Goal: Task Accomplishment & Management: Manage account settings

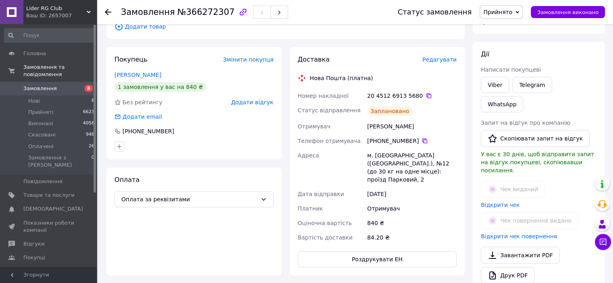
scroll to position [166, 0]
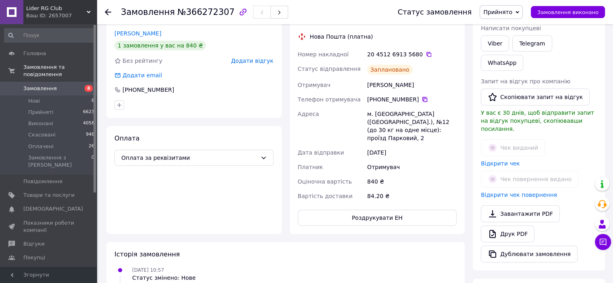
click at [422, 97] on icon at bounding box center [424, 99] width 5 height 5
click at [46, 85] on span "Замовлення" at bounding box center [39, 88] width 33 height 7
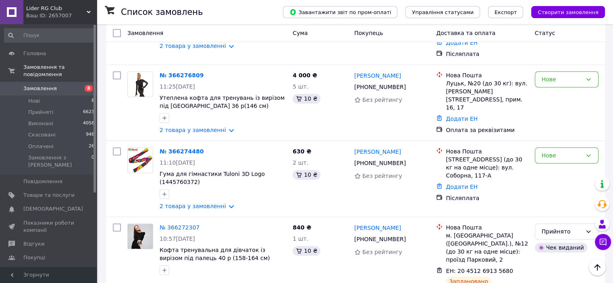
scroll to position [685, 0]
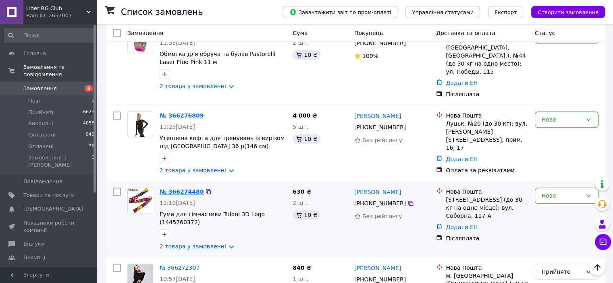
click at [161, 189] on link "№ 366274480" at bounding box center [182, 192] width 44 height 6
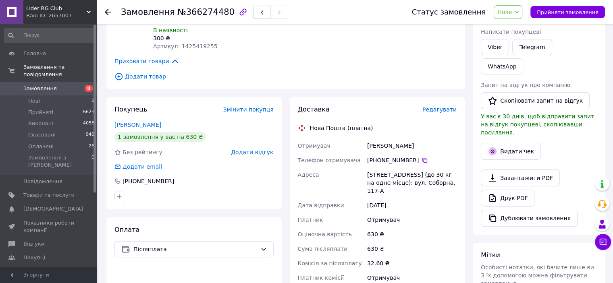
scroll to position [321, 0]
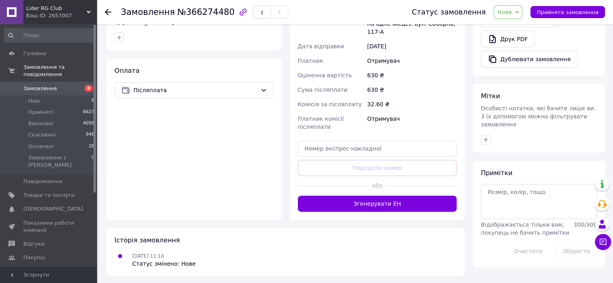
click at [512, 15] on span "Нове" at bounding box center [504, 12] width 15 height 6
click at [508, 29] on li "Прийнято" at bounding box center [512, 28] width 37 height 12
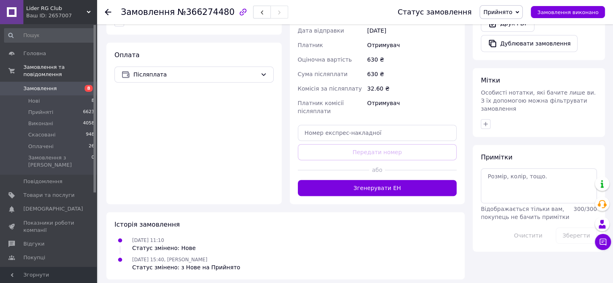
scroll to position [341, 0]
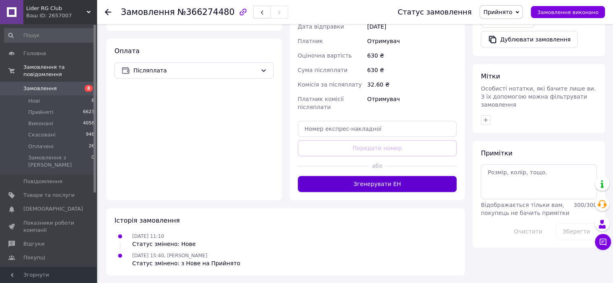
click at [331, 180] on button "Згенерувати ЕН" at bounding box center [377, 184] width 159 height 16
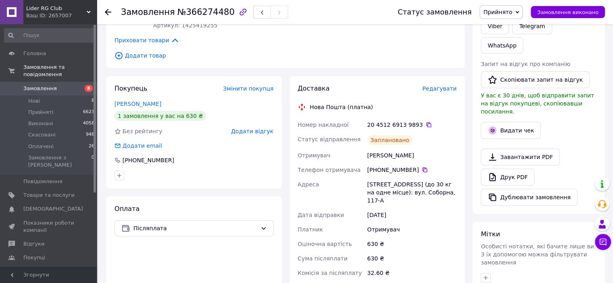
scroll to position [139, 0]
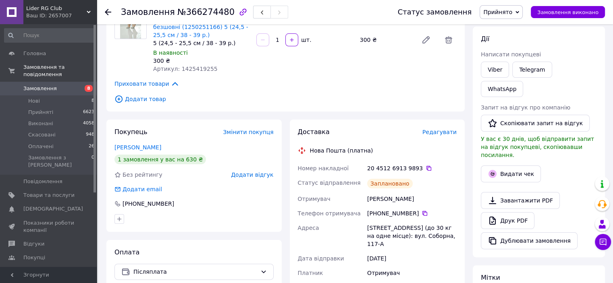
click at [63, 85] on span "Замовлення" at bounding box center [48, 88] width 51 height 7
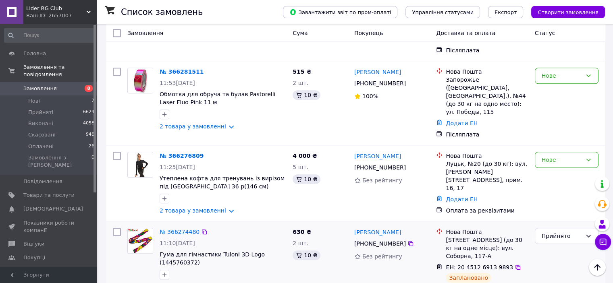
scroll to position [605, 0]
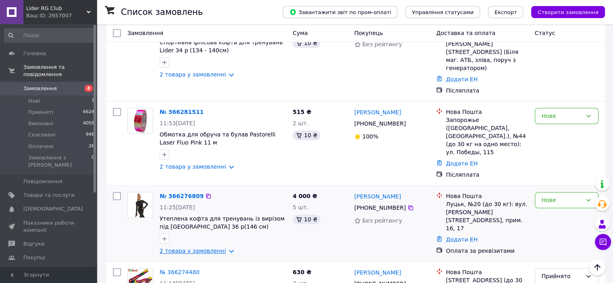
click at [203, 248] on link "2 товара у замовленні" at bounding box center [193, 251] width 67 height 6
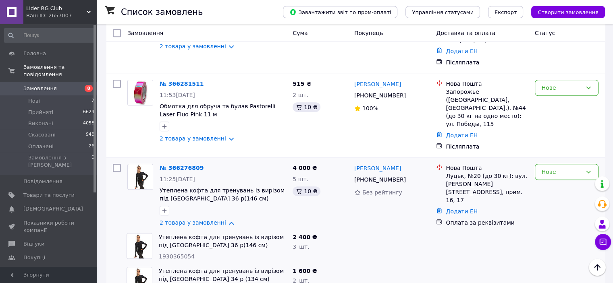
scroll to position [645, 0]
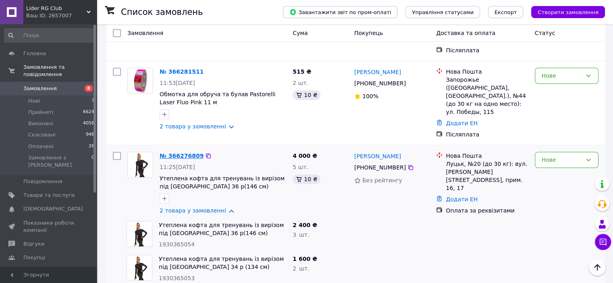
click at [191, 153] on link "№ 366276809" at bounding box center [182, 156] width 44 height 6
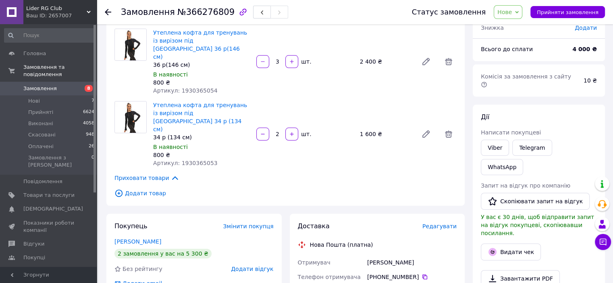
scroll to position [81, 0]
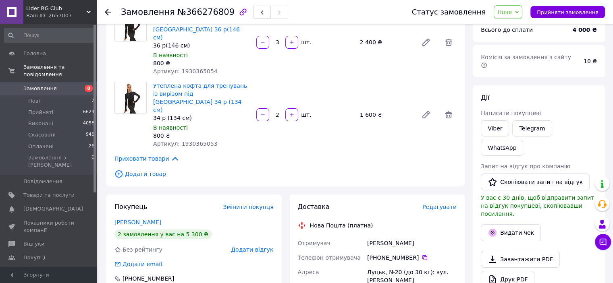
click at [33, 85] on span "Замовлення" at bounding box center [39, 88] width 33 height 7
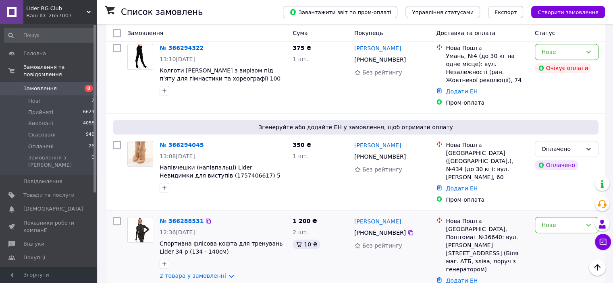
scroll to position [484, 0]
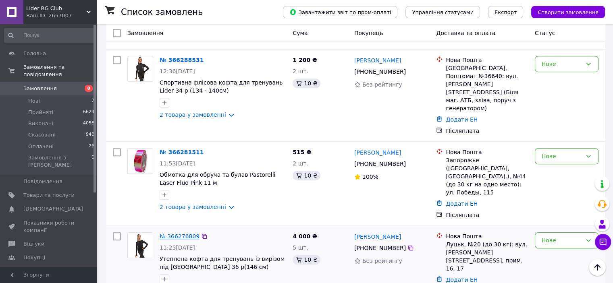
click at [185, 233] on link "№ 366276809" at bounding box center [180, 236] width 40 height 6
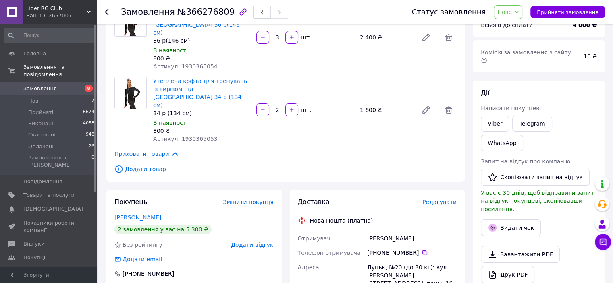
scroll to position [67, 0]
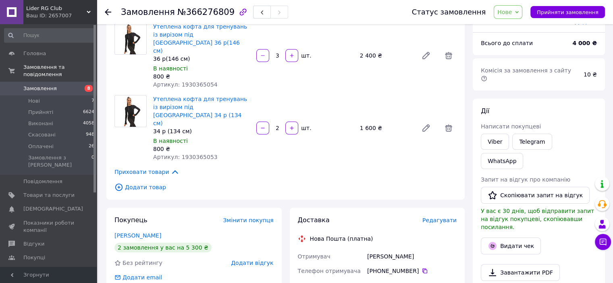
click at [511, 10] on span "Нове" at bounding box center [504, 12] width 15 height 6
click at [511, 29] on li "Прийнято" at bounding box center [512, 28] width 37 height 12
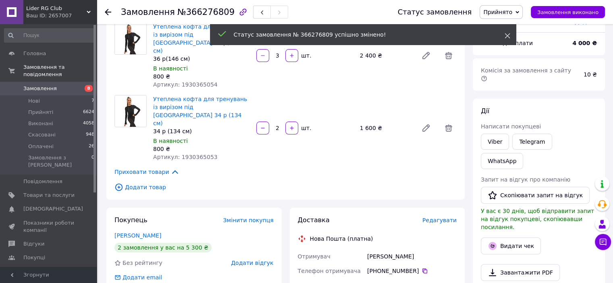
click at [508, 33] on icon at bounding box center [508, 36] width 6 height 6
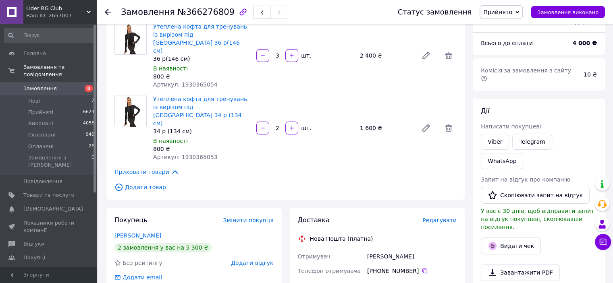
click at [63, 82] on link "Замовлення 8" at bounding box center [49, 89] width 99 height 14
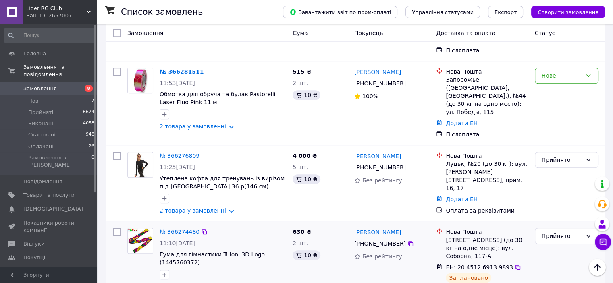
scroll to position [605, 0]
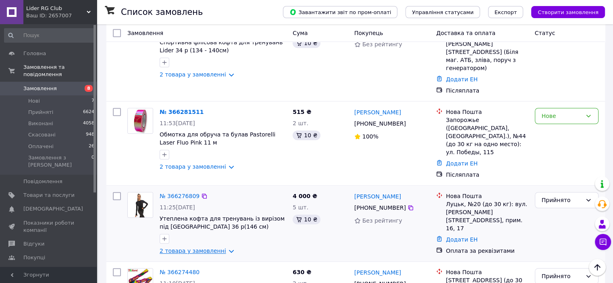
click at [193, 248] on link "2 товара у замовленні" at bounding box center [193, 251] width 67 height 6
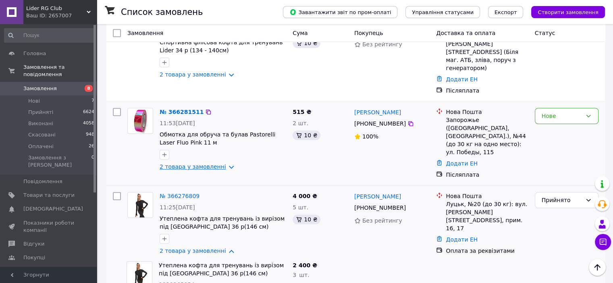
click at [199, 164] on link "2 товара у замовленні" at bounding box center [193, 167] width 67 height 6
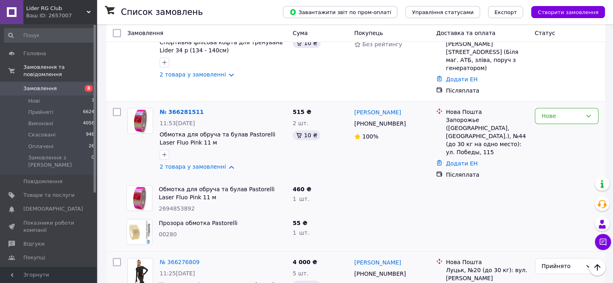
scroll to position [564, 0]
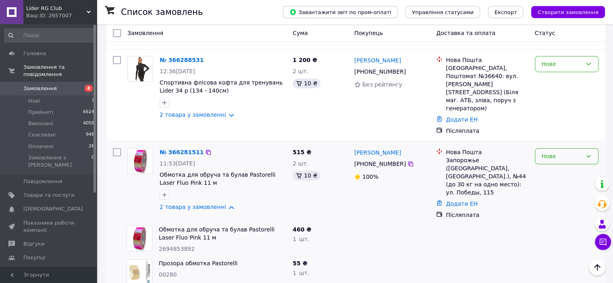
click at [566, 148] on div "Нове" at bounding box center [567, 156] width 64 height 16
click at [561, 101] on li "Прийнято" at bounding box center [566, 103] width 63 height 15
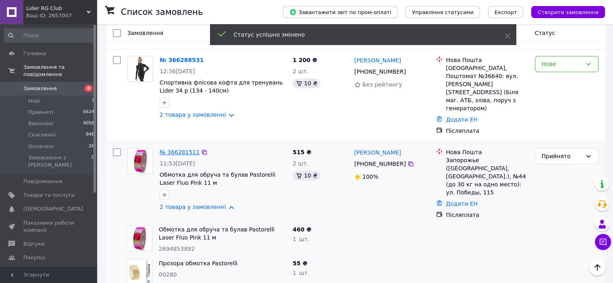
click at [171, 149] on link "№ 366281511" at bounding box center [180, 152] width 40 height 6
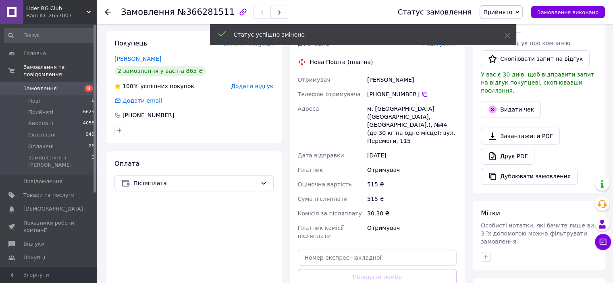
scroll to position [220, 0]
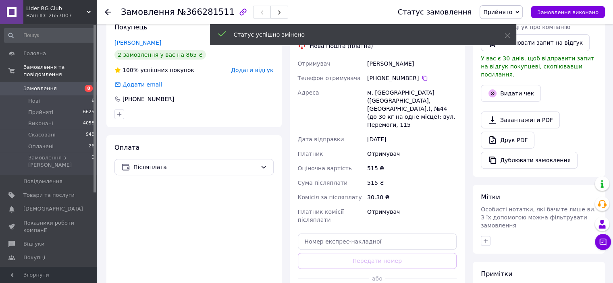
click at [437, 132] on div "[DATE]" at bounding box center [412, 139] width 93 height 15
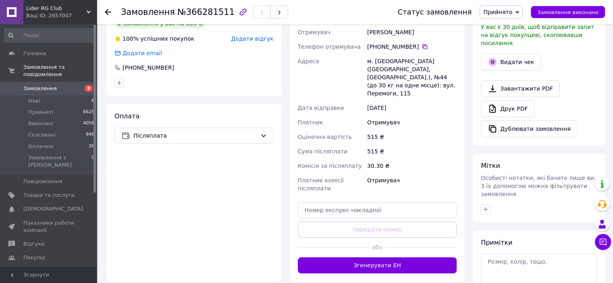
scroll to position [301, 0]
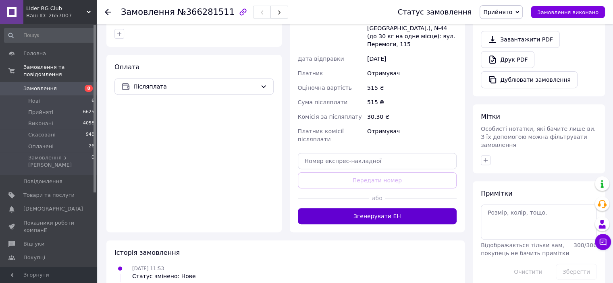
click at [407, 208] on button "Згенерувати ЕН" at bounding box center [377, 216] width 159 height 16
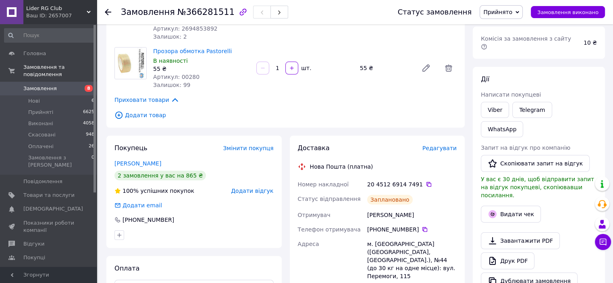
scroll to position [59, 0]
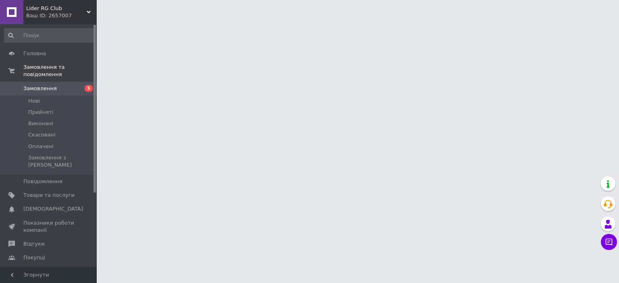
click at [48, 85] on span "Замовлення" at bounding box center [39, 88] width 33 height 7
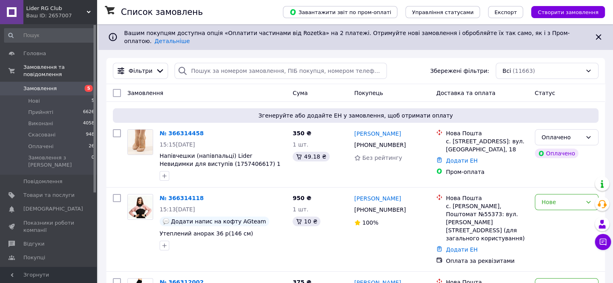
drag, startPoint x: 64, startPoint y: 62, endPoint x: 121, endPoint y: 50, distance: 58.5
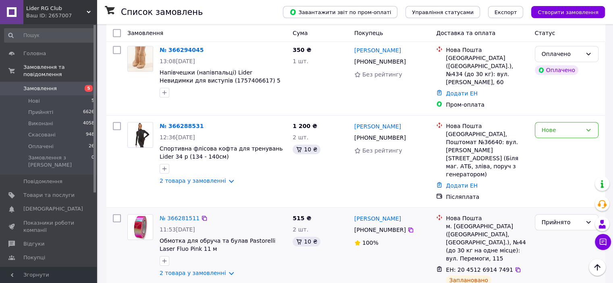
scroll to position [484, 0]
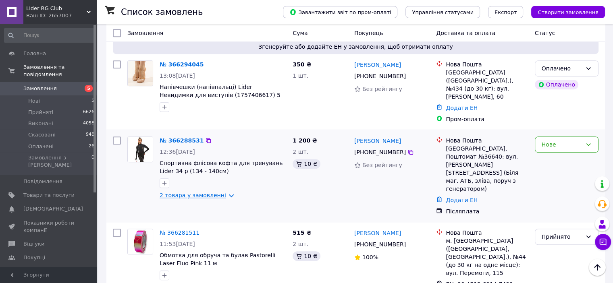
click at [201, 192] on link "2 товара у замовленні" at bounding box center [193, 195] width 67 height 6
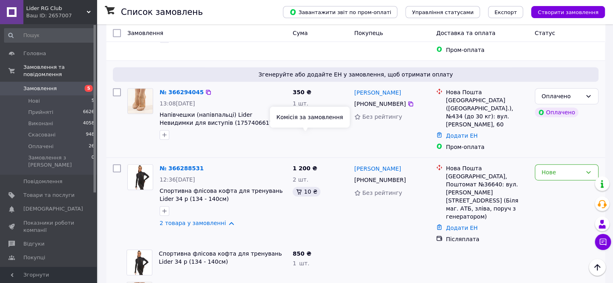
scroll to position [403, 0]
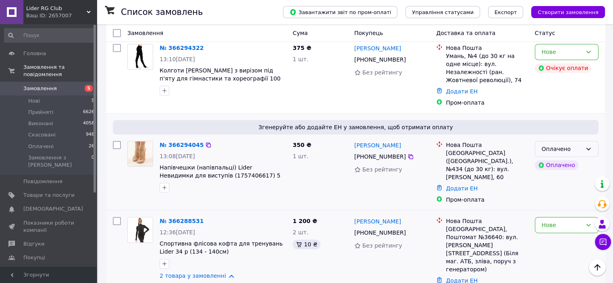
click at [572, 145] on div "Оплачено" at bounding box center [562, 149] width 40 height 9
click at [572, 119] on li "Прийнято" at bounding box center [566, 119] width 63 height 15
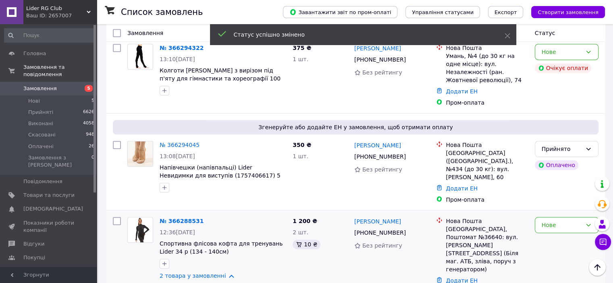
click at [178, 142] on link "№ 366294045" at bounding box center [180, 145] width 40 height 6
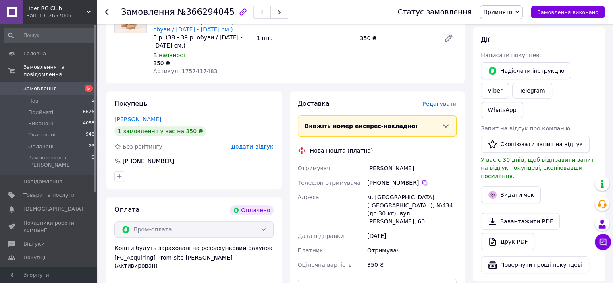
scroll to position [403, 0]
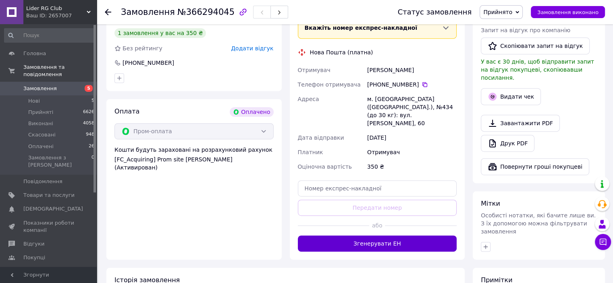
click at [368, 236] on button "Згенерувати ЕН" at bounding box center [377, 244] width 159 height 16
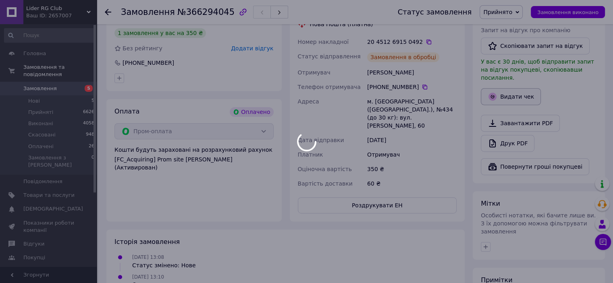
click at [511, 64] on div at bounding box center [306, 141] width 613 height 283
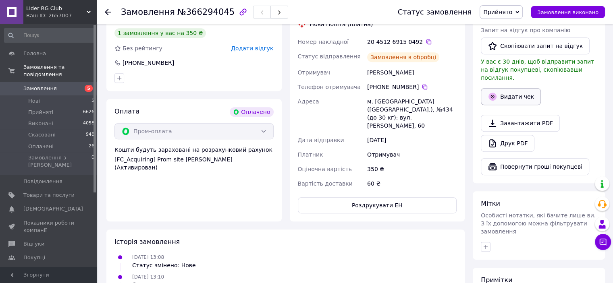
click at [510, 88] on button "Видати чек" at bounding box center [511, 96] width 60 height 17
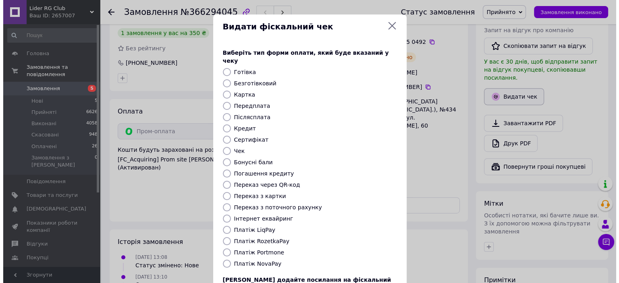
scroll to position [395, 0]
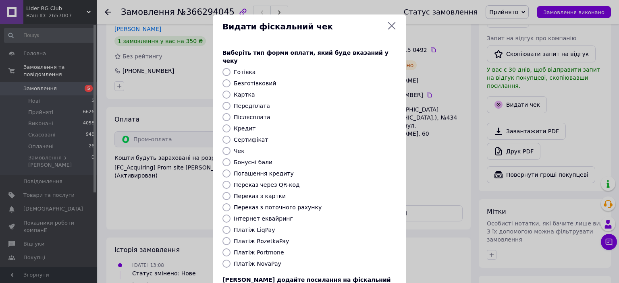
click at [225, 237] on input "Платіж RozetkaPay" at bounding box center [226, 241] width 8 height 8
radio input "true"
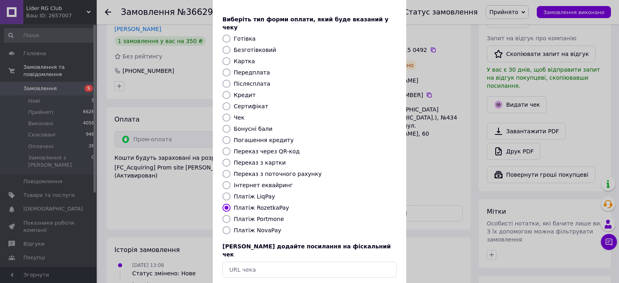
scroll to position [62, 0]
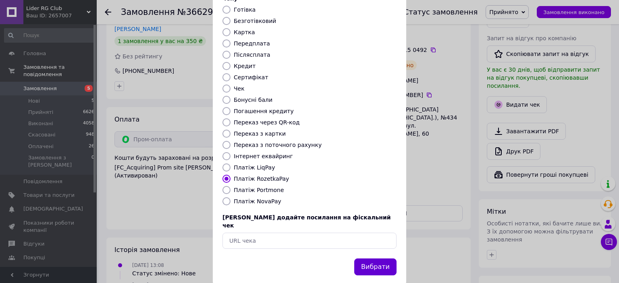
click at [385, 259] on button "Вибрати" at bounding box center [375, 267] width 42 height 17
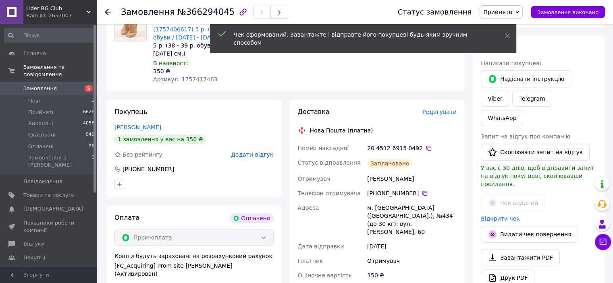
scroll to position [282, 0]
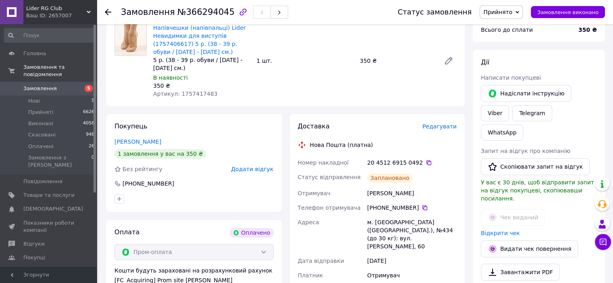
click at [40, 85] on span "Замовлення" at bounding box center [39, 88] width 33 height 7
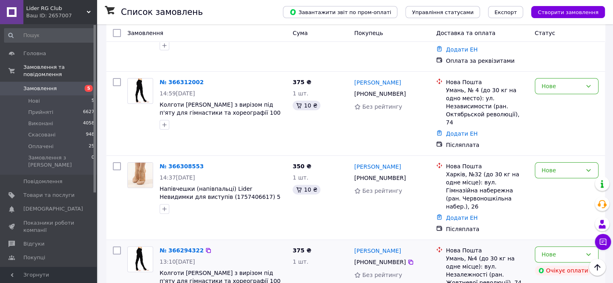
scroll to position [282, 0]
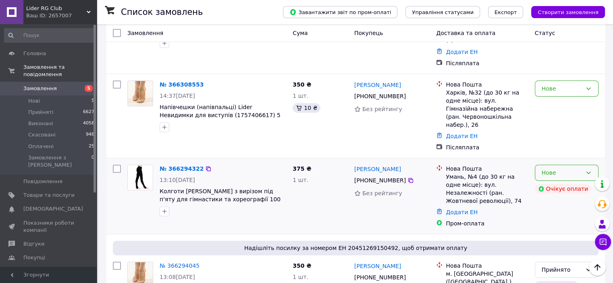
click at [581, 168] on div "Нове" at bounding box center [562, 172] width 40 height 9
click at [569, 179] on li "Скасовано" at bounding box center [566, 180] width 63 height 15
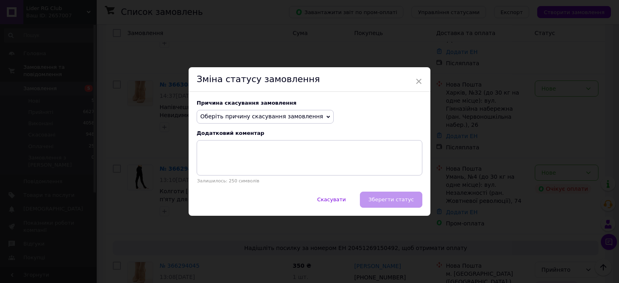
click at [241, 114] on span "Оберіть причину скасування замовлення" at bounding box center [261, 116] width 123 height 6
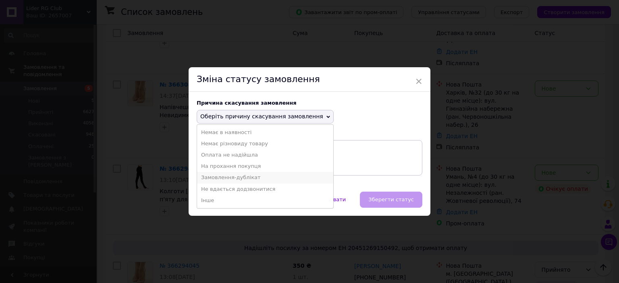
click at [239, 179] on li "Замовлення-дублікат" at bounding box center [265, 177] width 136 height 11
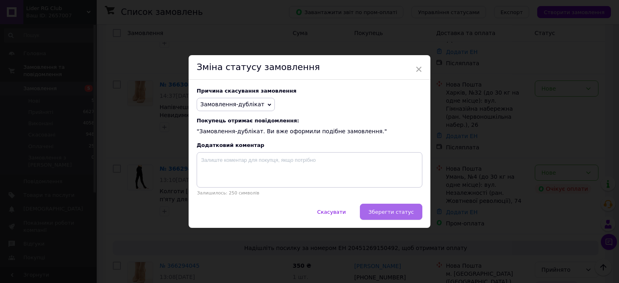
click at [393, 217] on button "Зберегти статус" at bounding box center [391, 212] width 62 height 16
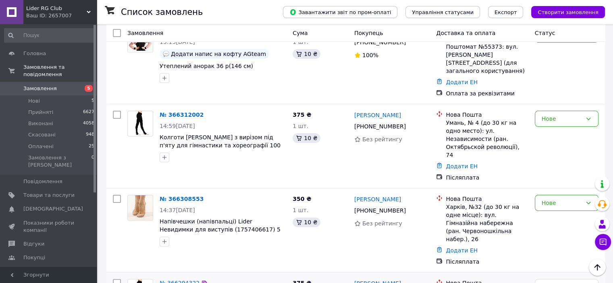
scroll to position [161, 0]
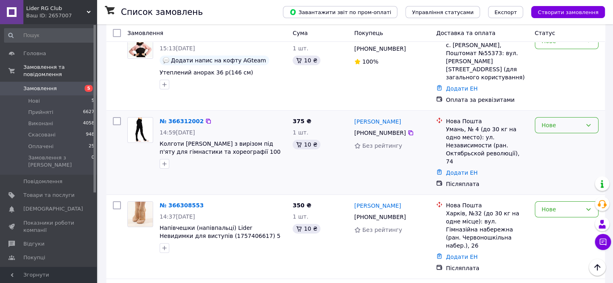
click at [566, 121] on div "Нове" at bounding box center [562, 125] width 40 height 9
click at [553, 126] on li "Прийнято" at bounding box center [566, 128] width 63 height 15
click at [190, 118] on link "№ 366312002" at bounding box center [180, 121] width 40 height 6
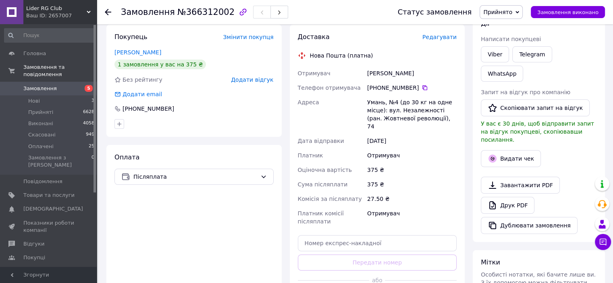
scroll to position [161, 0]
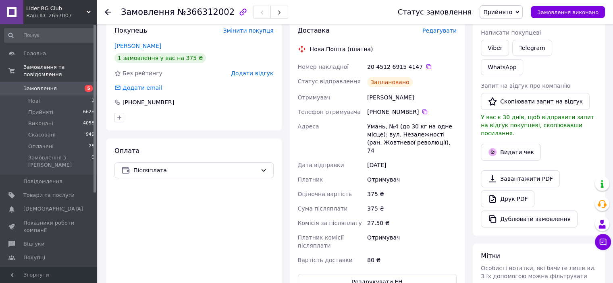
click at [41, 85] on span "Замовлення" at bounding box center [39, 88] width 33 height 7
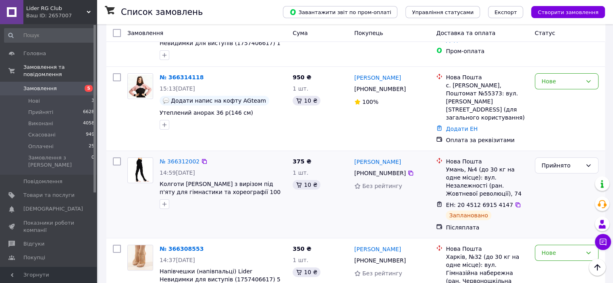
scroll to position [81, 0]
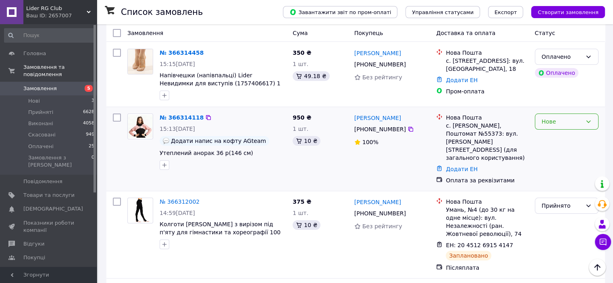
click at [564, 120] on div "Нове" at bounding box center [562, 121] width 40 height 9
click at [566, 133] on li "Прийнято" at bounding box center [566, 133] width 63 height 15
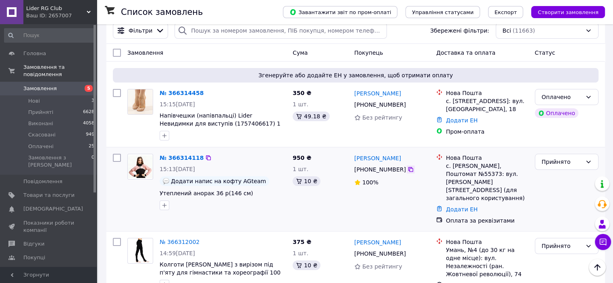
scroll to position [0, 0]
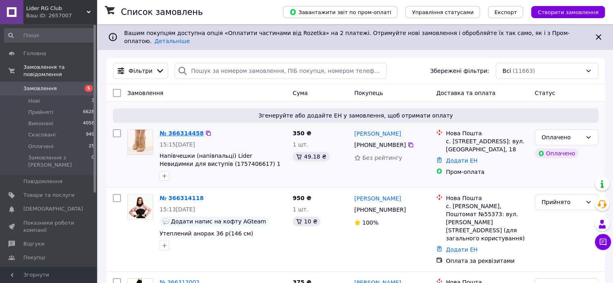
click at [173, 130] on link "№ 366314458" at bounding box center [182, 133] width 44 height 6
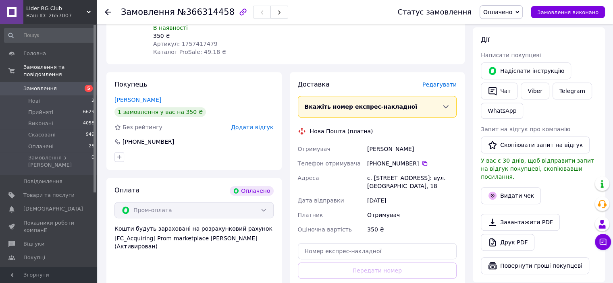
scroll to position [363, 0]
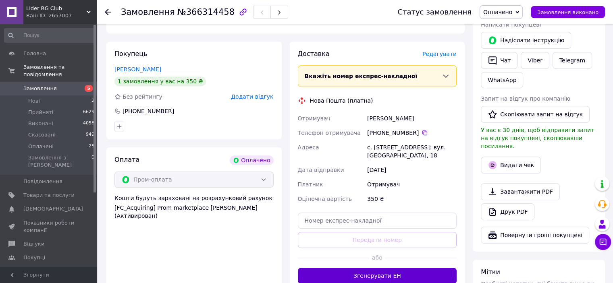
click at [368, 268] on button "Згенерувати ЕН" at bounding box center [377, 276] width 159 height 16
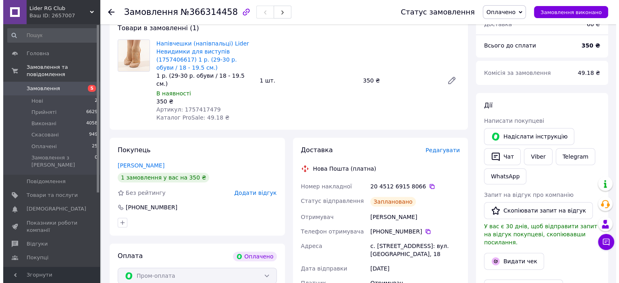
scroll to position [322, 0]
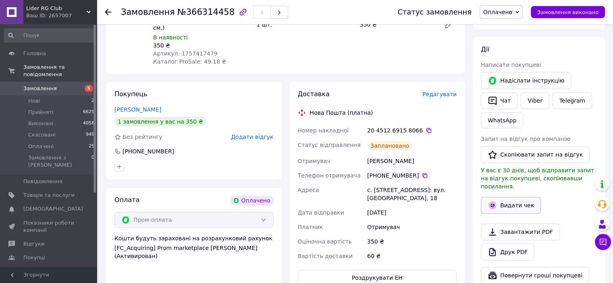
click at [516, 197] on button "Видати чек" at bounding box center [511, 205] width 60 height 17
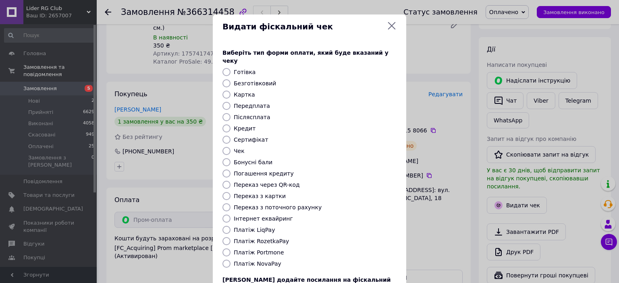
click at [222, 237] on input "Платіж RozetkaPay" at bounding box center [226, 241] width 8 height 8
radio input "true"
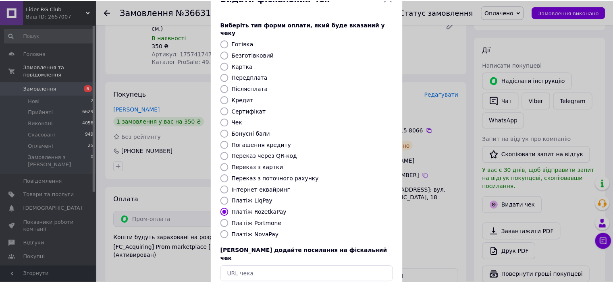
scroll to position [62, 0]
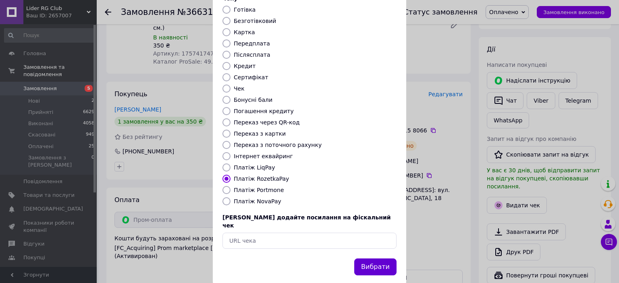
click at [384, 259] on button "Вибрати" at bounding box center [375, 267] width 42 height 17
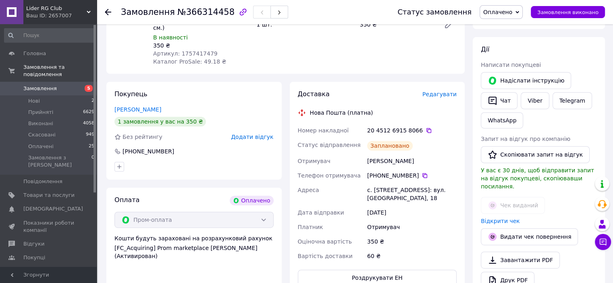
click at [55, 85] on span "Замовлення" at bounding box center [48, 88] width 51 height 7
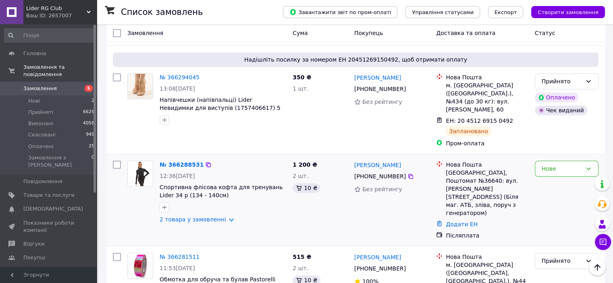
scroll to position [484, 0]
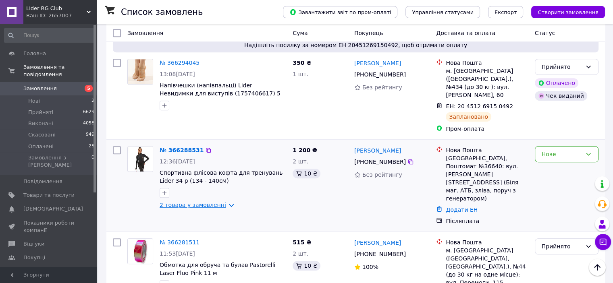
click at [215, 202] on link "2 товара у замовленні" at bounding box center [193, 205] width 67 height 6
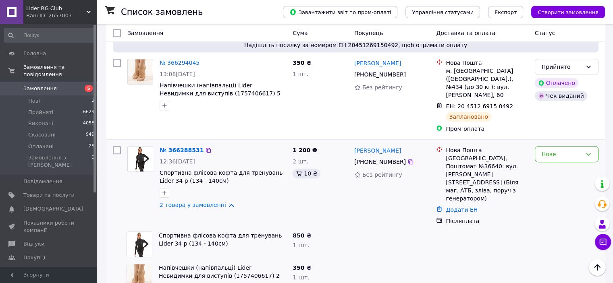
click at [584, 140] on div "№ 366288531 12:36, 12.10.2025 Спортивна флісова кофта для тренувань Lider 34 р …" at bounding box center [355, 186] width 499 height 92
click at [582, 146] on div "Нове" at bounding box center [567, 154] width 64 height 16
click at [550, 137] on li "Прийнято" at bounding box center [566, 133] width 63 height 15
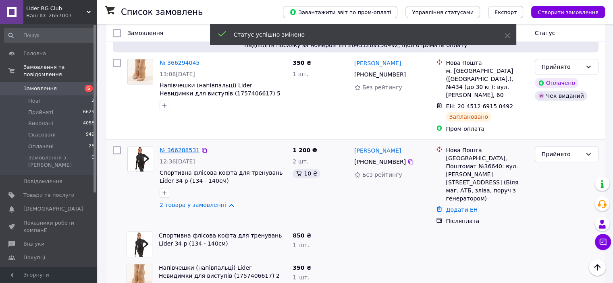
click at [178, 147] on link "№ 366288531" at bounding box center [180, 150] width 40 height 6
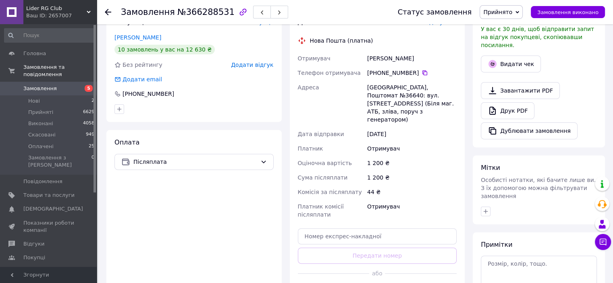
scroll to position [293, 0]
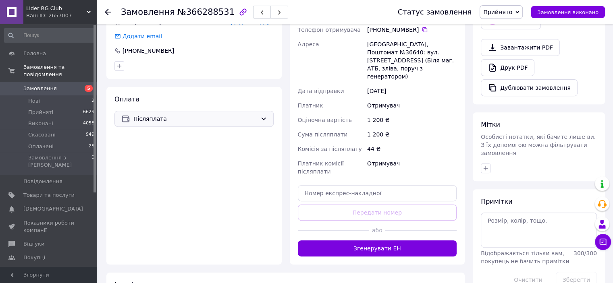
click at [146, 114] on span "Післяплата" at bounding box center [195, 118] width 124 height 9
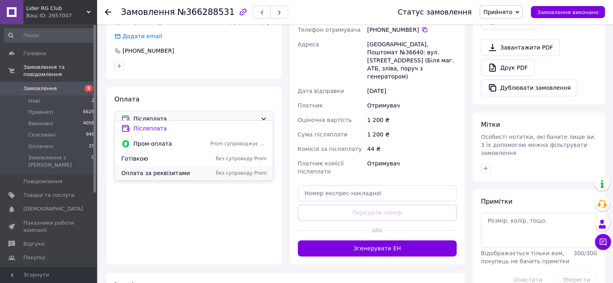
click at [148, 177] on span "Оплата за реквізитами" at bounding box center [164, 173] width 86 height 8
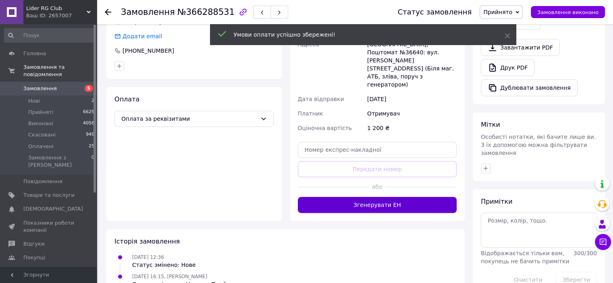
click at [376, 197] on button "Згенерувати ЕН" at bounding box center [377, 205] width 159 height 16
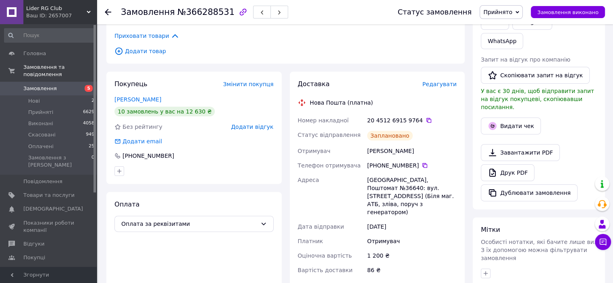
scroll to position [202, 0]
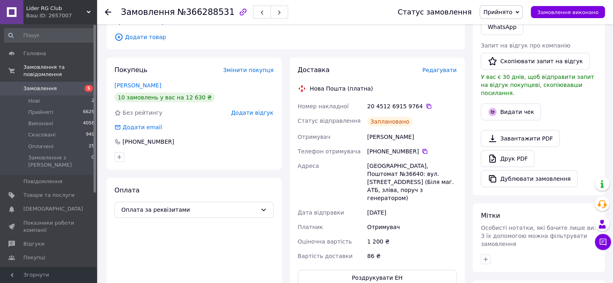
click at [51, 85] on link "Замовлення 5" at bounding box center [49, 89] width 99 height 14
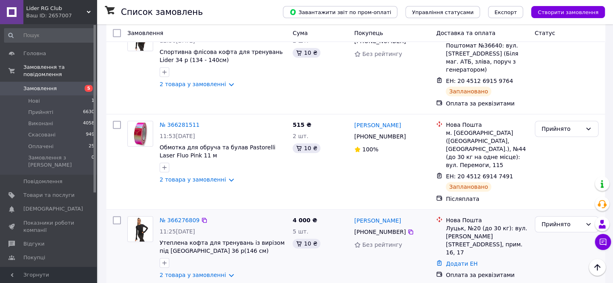
scroll to position [645, 0]
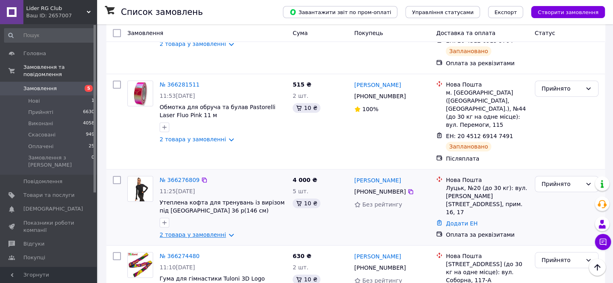
click at [223, 232] on link "2 товара у замовленні" at bounding box center [193, 235] width 67 height 6
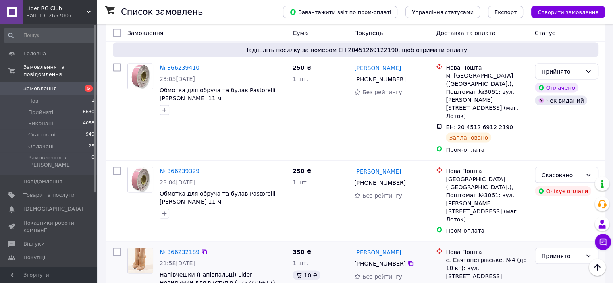
scroll to position [1581, 0]
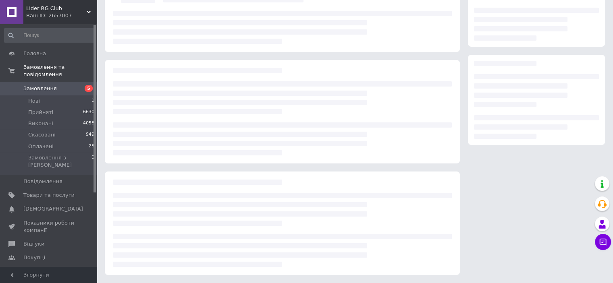
scroll to position [85, 0]
click at [466, 58] on div at bounding box center [536, 111] width 145 height 336
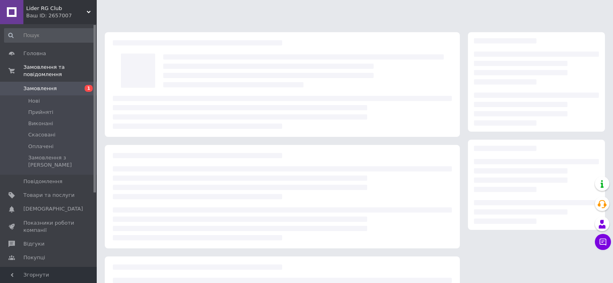
scroll to position [85, 0]
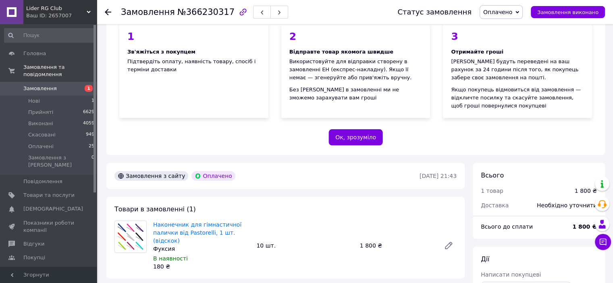
click at [418, 186] on div "Замовлення з сайту Оплачено [DATE] 21:43" at bounding box center [285, 176] width 358 height 26
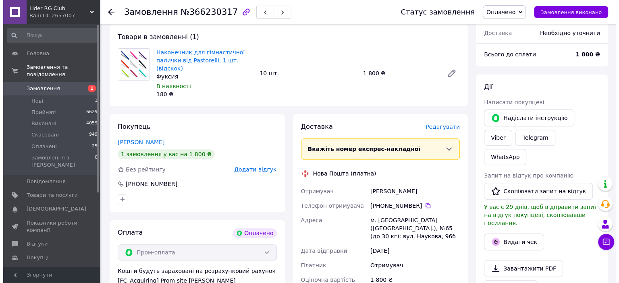
scroll to position [367, 0]
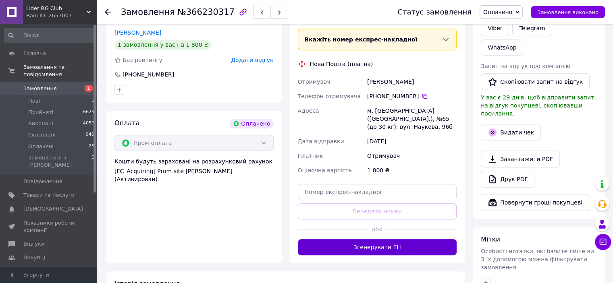
click at [380, 239] on button "Згенерувати ЕН" at bounding box center [377, 247] width 159 height 16
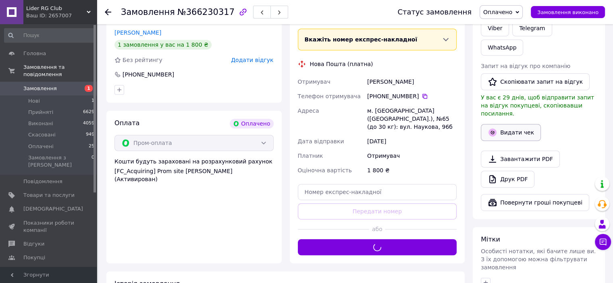
click at [501, 124] on button "Видати чек" at bounding box center [511, 132] width 60 height 17
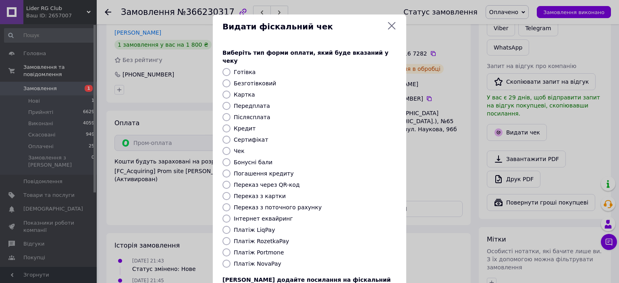
click at [226, 237] on input "Платіж RozetkaPay" at bounding box center [226, 241] width 8 height 8
radio input "true"
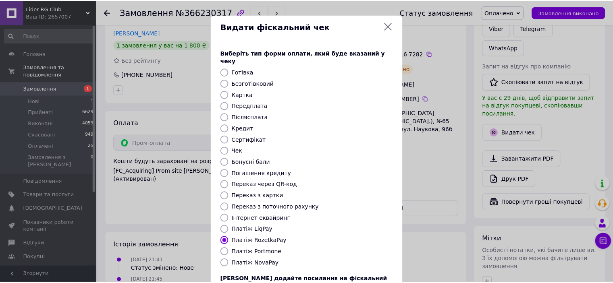
scroll to position [62, 0]
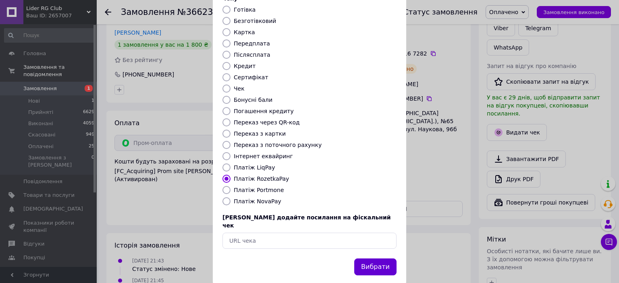
click at [368, 259] on button "Вибрати" at bounding box center [375, 267] width 42 height 17
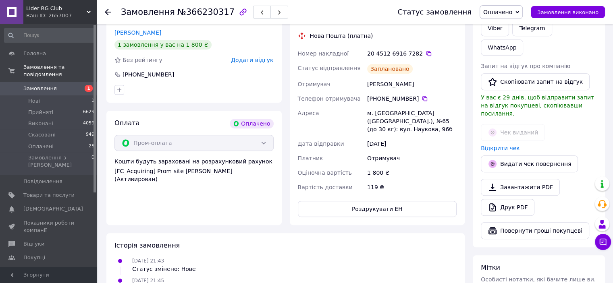
click at [69, 87] on link "Замовлення 1" at bounding box center [49, 89] width 99 height 14
